Goal: Task Accomplishment & Management: Manage account settings

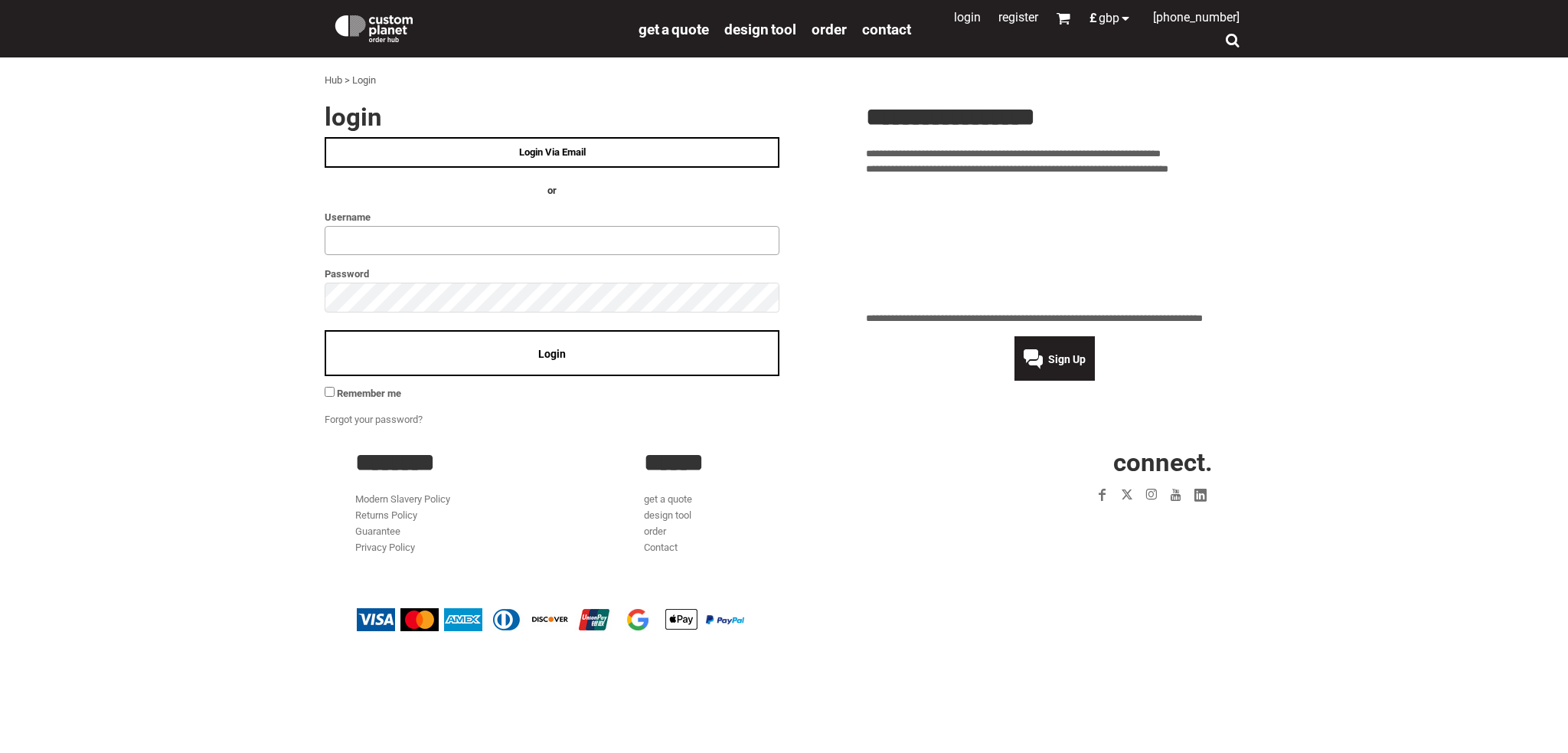
click at [583, 231] on input "text" at bounding box center [552, 241] width 455 height 29
type input "*********"
click input "**" at bounding box center [0, 0] width 0 height 0
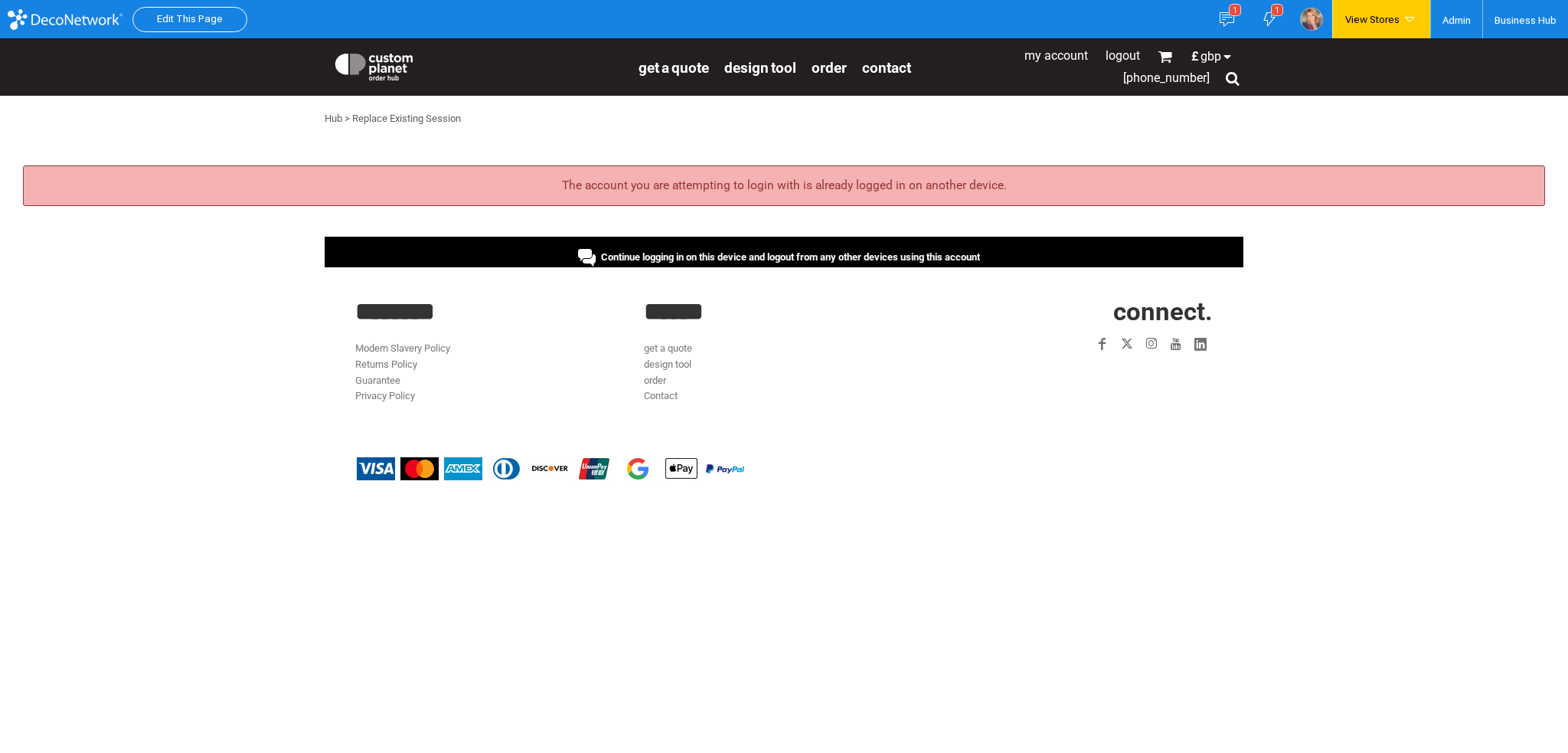
click at [601, 261] on span "Continue logging in on this device and logout from any other devices using this…" at bounding box center [791, 257] width 379 height 12
